Goal: Transaction & Acquisition: Purchase product/service

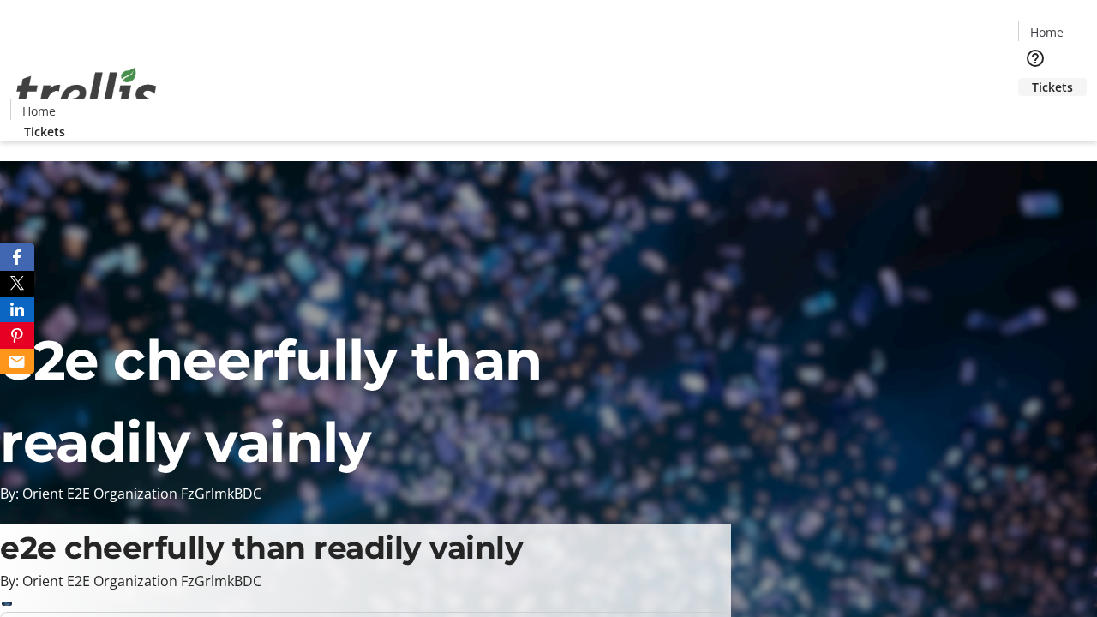
click at [1032, 78] on span "Tickets" at bounding box center [1052, 87] width 41 height 18
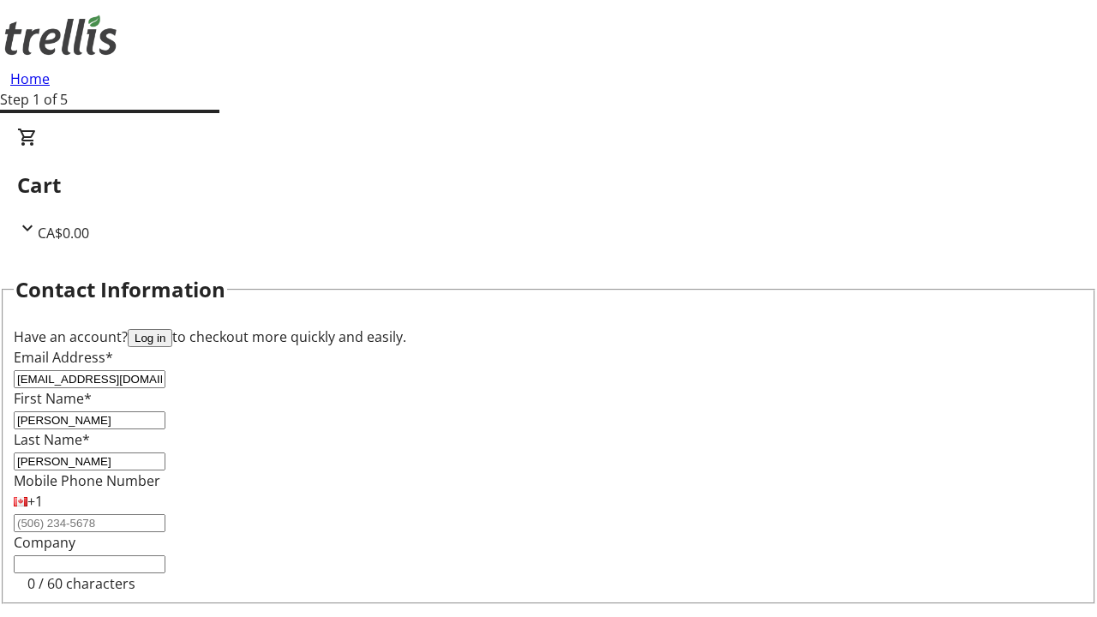
type input "[PERSON_NAME]"
